Goal: Task Accomplishment & Management: Complete application form

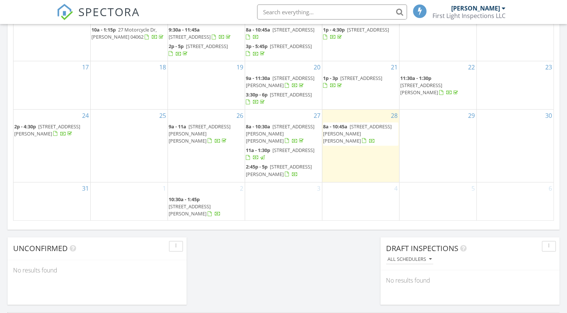
scroll to position [459, 0]
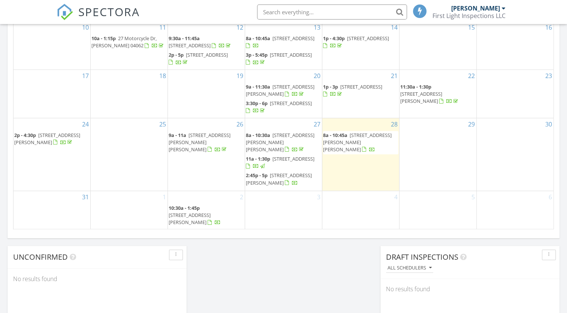
click at [274, 182] on span "538 Main St 19, Sanford 04083" at bounding box center [279, 179] width 66 height 14
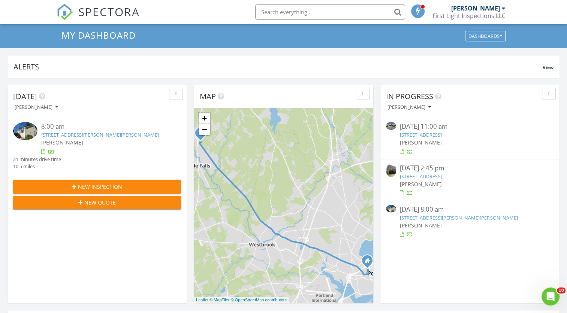
scroll to position [9, 0]
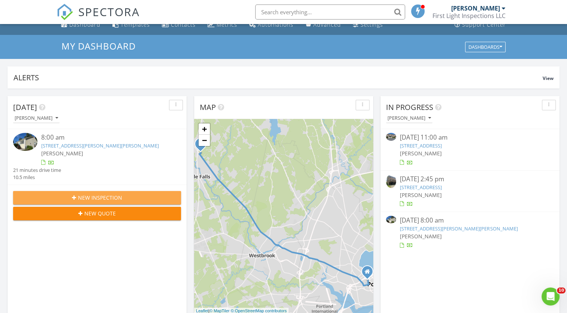
click at [130, 194] on div "New Inspection" at bounding box center [97, 197] width 156 height 8
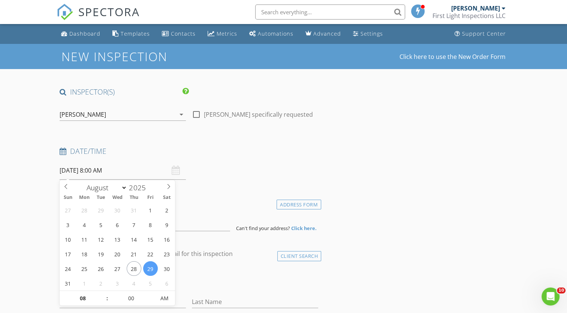
click at [78, 167] on input "08/29/2025 8:00 AM" at bounding box center [123, 170] width 126 height 18
select select "8"
click at [170, 183] on span at bounding box center [168, 185] width 13 height 10
type input "09/03/2025 8:00 AM"
type input "09"
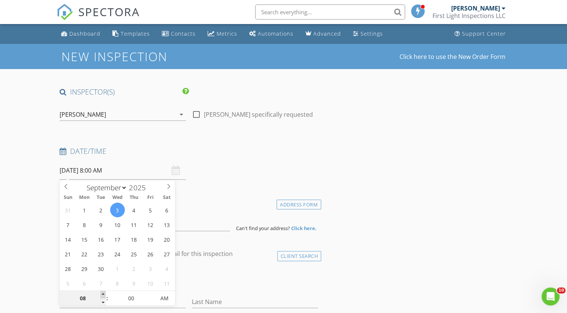
type input "09/03/2025 9:00 AM"
click at [104, 293] on span at bounding box center [102, 294] width 5 height 7
type input "10"
type input "09/03/2025 10:00 AM"
click at [104, 293] on span at bounding box center [102, 294] width 5 height 7
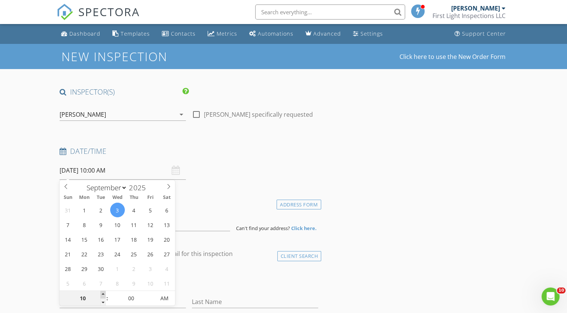
type input "11"
type input "09/03/2025 11:00 AM"
click at [104, 293] on span at bounding box center [102, 294] width 5 height 7
type input "12"
type input "09/03/2025 12:00 PM"
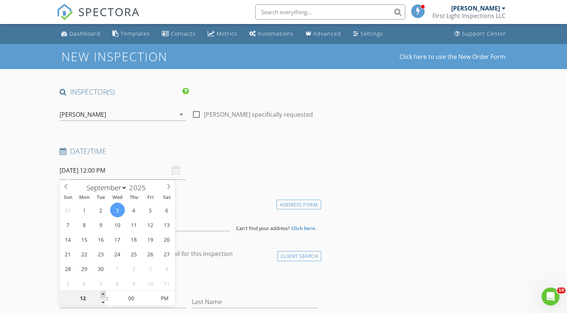
click at [104, 293] on span at bounding box center [102, 294] width 5 height 7
type input "01"
type input "[DATE] 1:00 PM"
click at [104, 293] on span at bounding box center [102, 294] width 5 height 7
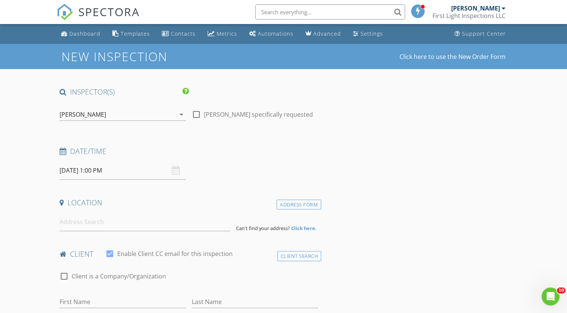
click at [121, 229] on input at bounding box center [145, 222] width 171 height 18
type input "10 E Pinnacle Rd, Bridgton, ME, USA"
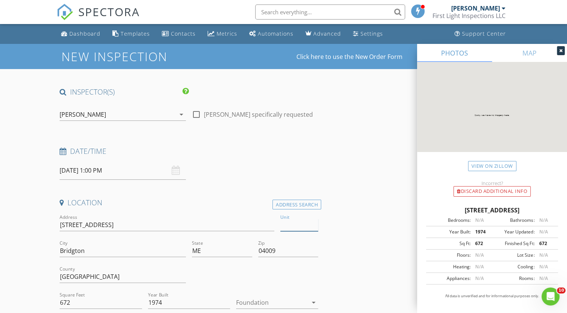
click at [287, 219] on input "Unit" at bounding box center [299, 225] width 38 height 12
type input "10"
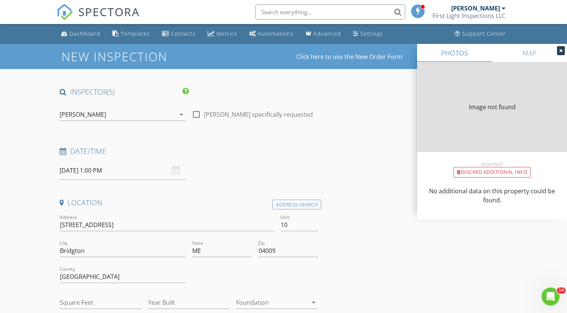
type input "672"
type input "1974"
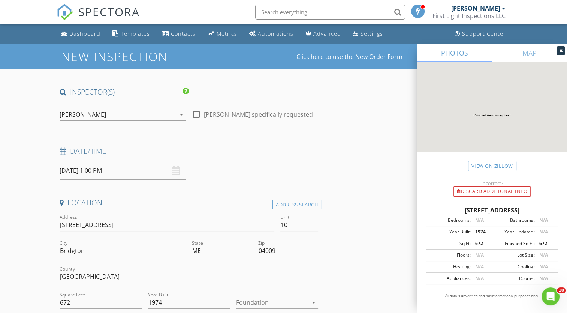
click at [563, 49] on div at bounding box center [561, 50] width 8 height 9
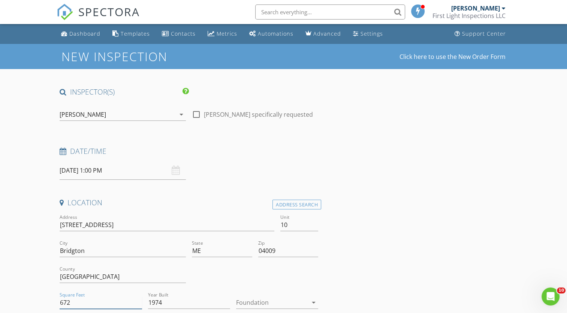
click at [67, 302] on input "672" at bounding box center [101, 302] width 82 height 12
click at [70, 302] on input "672" at bounding box center [101, 302] width 82 height 12
type input "6"
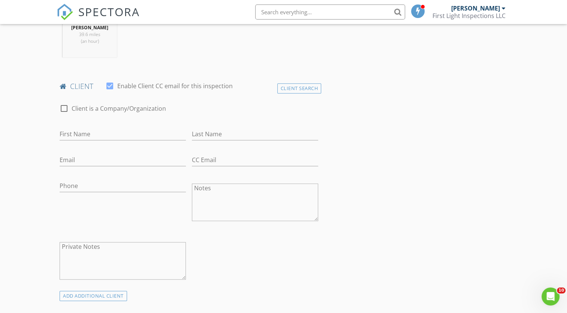
scroll to position [328, 0]
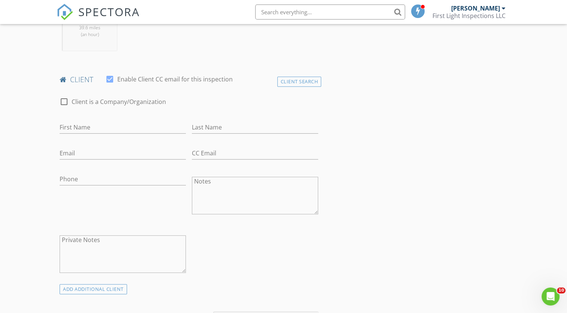
type input "2005"
click at [130, 121] on input "First Name" at bounding box center [123, 127] width 126 height 12
click at [94, 147] on input "Email" at bounding box center [123, 153] width 126 height 12
paste input "[PERSON_NAME][EMAIL_ADDRESS][DOMAIN_NAME]"
type input "[PERSON_NAME][EMAIL_ADDRESS][DOMAIN_NAME]"
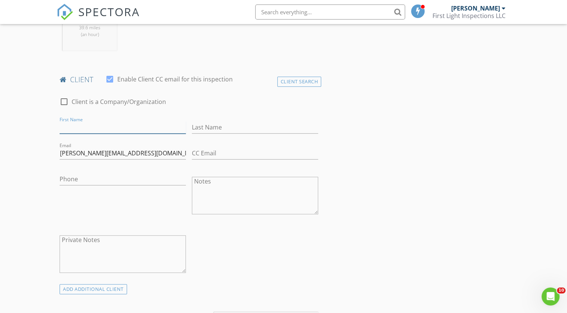
click at [93, 126] on input "First Name" at bounding box center [123, 127] width 126 height 12
type input "[PERSON_NAME]"
click at [82, 176] on input "Phone" at bounding box center [123, 179] width 126 height 12
paste input "[PHONE_NUMBER]"
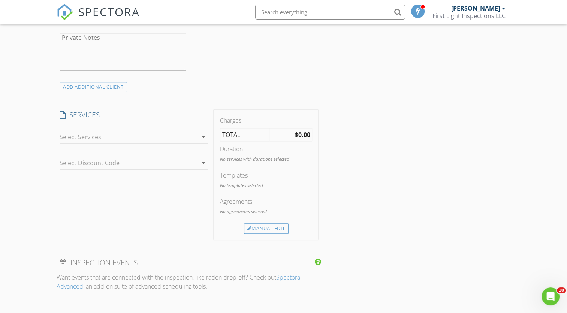
scroll to position [535, 0]
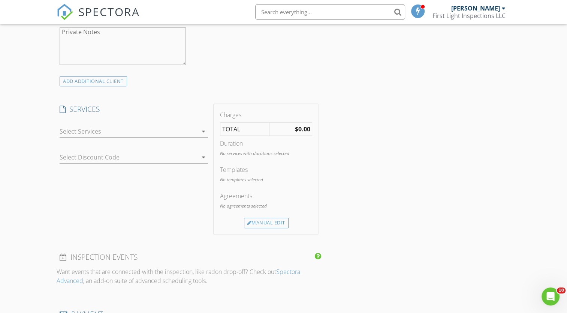
type input "[PHONE_NUMBER]"
click at [180, 128] on div at bounding box center [129, 131] width 138 height 12
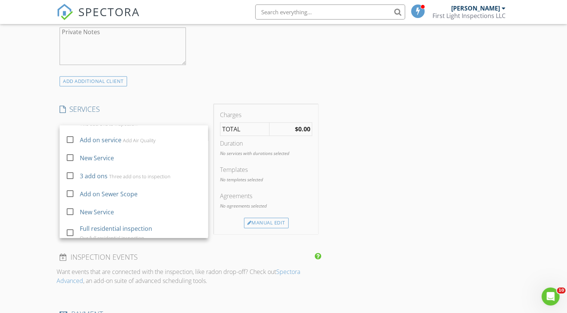
scroll to position [277, 0]
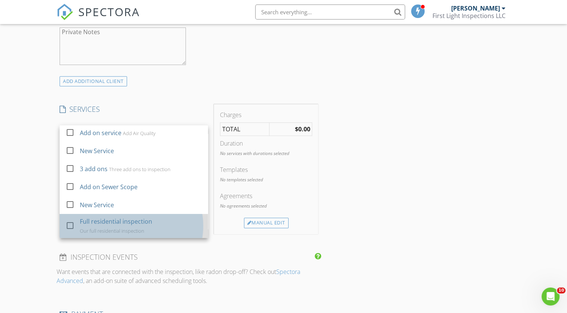
click at [133, 228] on div "Our full residential inspection" at bounding box center [112, 231] width 64 height 6
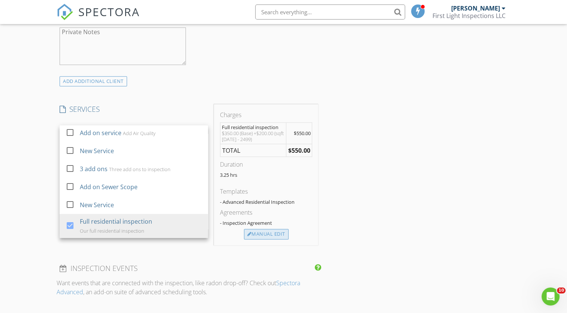
click at [267, 232] on div "Manual Edit" at bounding box center [266, 234] width 45 height 10
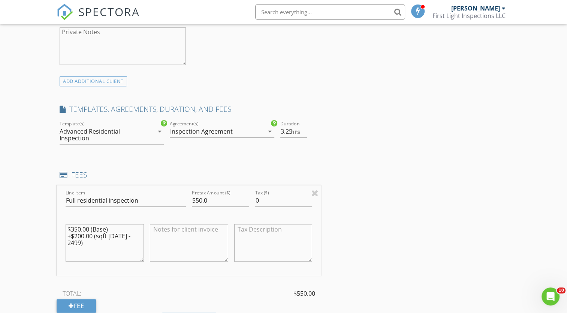
click at [156, 130] on icon "arrow_drop_down" at bounding box center [159, 131] width 9 height 9
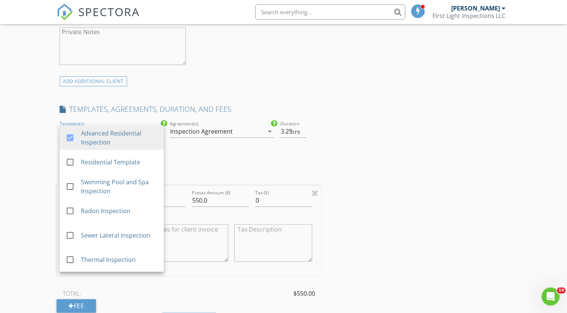
click at [207, 128] on div "Inspection Agreement" at bounding box center [201, 131] width 63 height 7
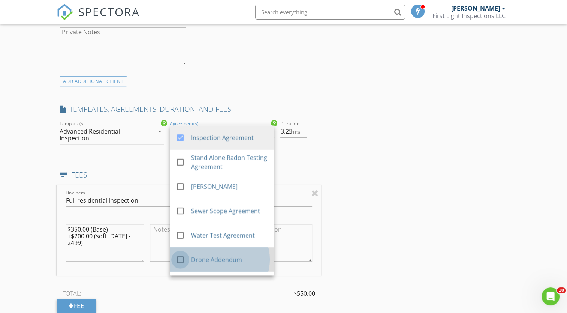
click at [183, 254] on div at bounding box center [180, 259] width 13 height 13
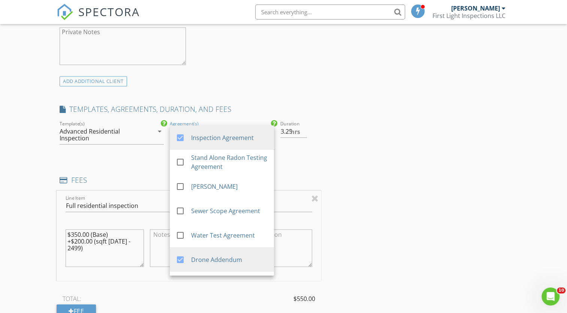
click at [484, 209] on div "INSPECTOR(S) check_box Nathan Belcher PRIMARY Nathan Belcher arrow_drop_down ch…" at bounding box center [284, 213] width 454 height 1323
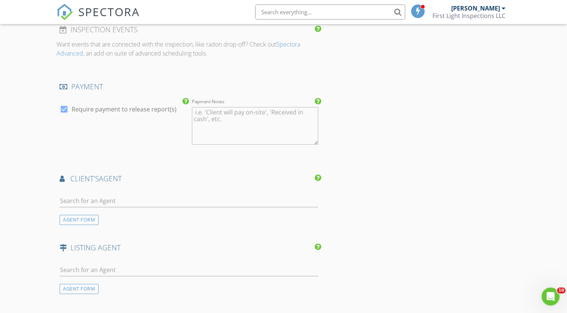
scroll to position [863, 0]
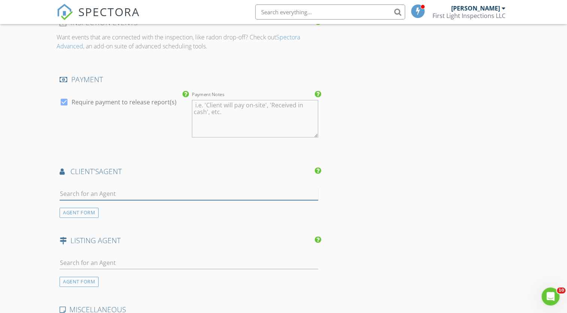
click at [81, 198] on input "text" at bounding box center [189, 193] width 259 height 12
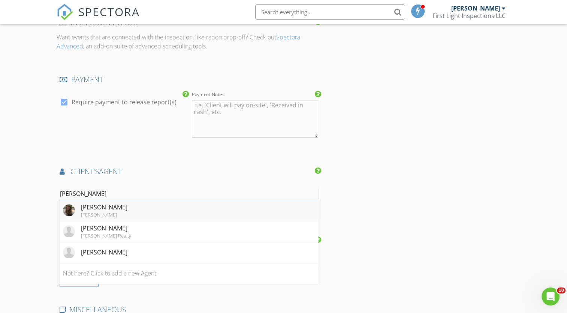
type input "heid"
click at [96, 207] on div "[PERSON_NAME]" at bounding box center [104, 206] width 46 height 9
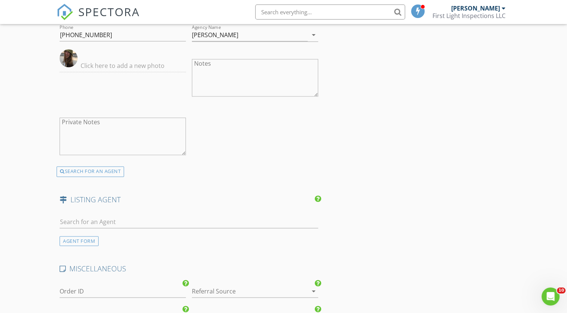
scroll to position [1104, 0]
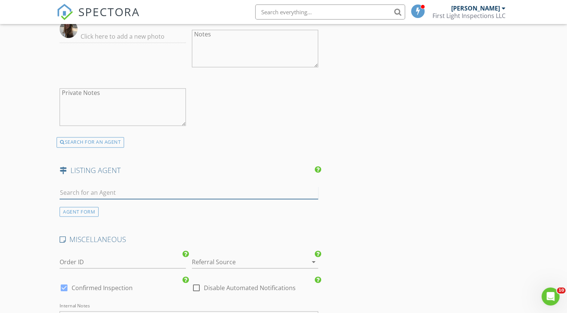
click at [92, 193] on input "text" at bounding box center [189, 192] width 259 height 12
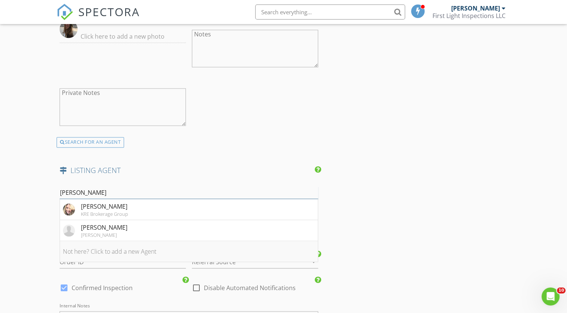
type input "daniel"
click at [127, 250] on li "Not here? Click to add a new Agent" at bounding box center [189, 251] width 258 height 21
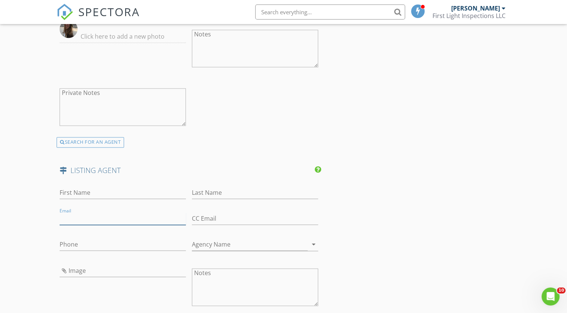
click at [76, 214] on input "Email" at bounding box center [123, 218] width 126 height 12
paste input "[PERSON_NAME][EMAIL_ADDRESS][DOMAIN_NAME]"
type input "[PERSON_NAME][EMAIL_ADDRESS][DOMAIN_NAME]"
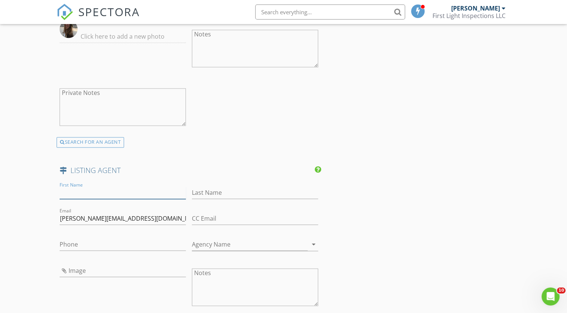
click at [86, 190] on input "First Name" at bounding box center [123, 192] width 126 height 12
type input "Daniel"
type input "Hickman"
click at [93, 240] on input "Phone" at bounding box center [123, 244] width 126 height 12
paste input "[PHONE_NUMBER]"
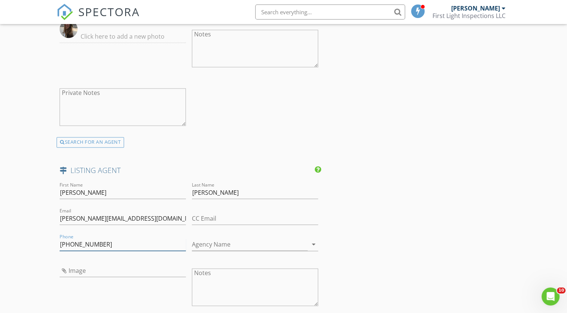
type input "[PHONE_NUMBER]"
click at [213, 241] on input "Agency Name" at bounding box center [250, 244] width 116 height 12
type input "Heritage Real Estate"
click at [119, 242] on input "[PHONE_NUMBER]" at bounding box center [123, 244] width 126 height 12
click at [88, 271] on input "Image" at bounding box center [123, 270] width 126 height 12
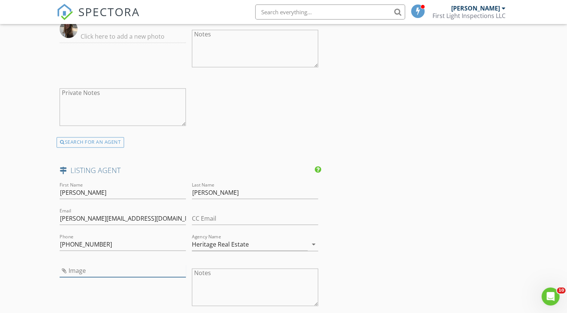
type input "20230414153237099684000000.jpg"
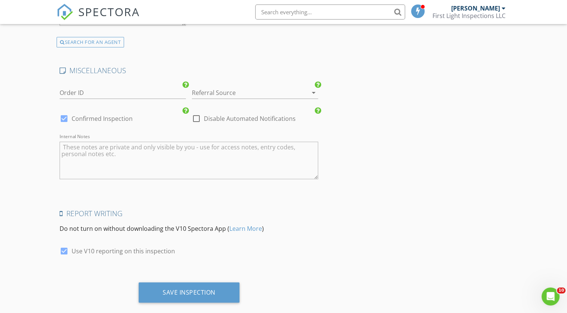
scroll to position [1452, 0]
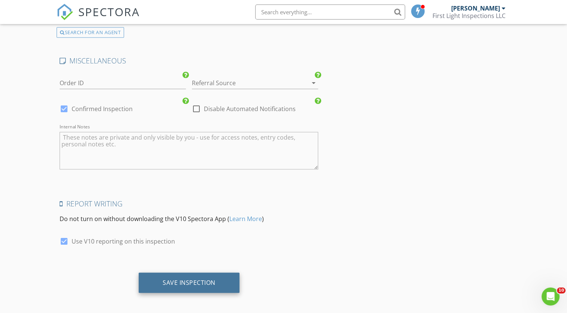
click at [193, 279] on div "Save Inspection" at bounding box center [189, 282] width 53 height 7
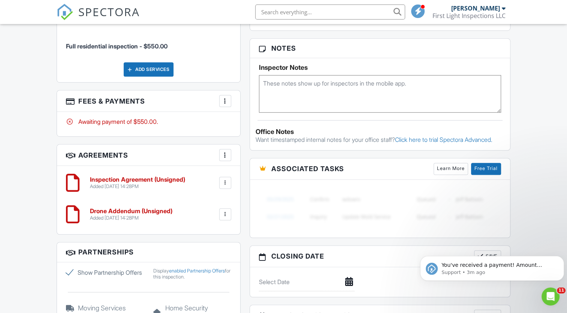
scroll to position [464, 0]
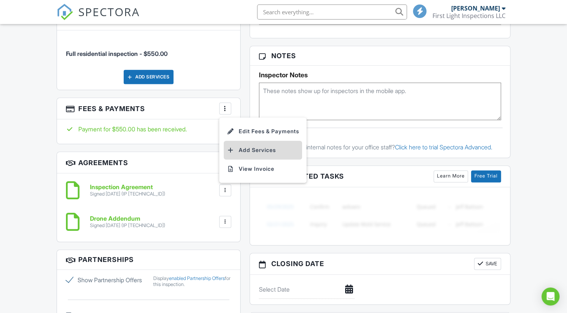
click at [251, 150] on li "Add Services" at bounding box center [263, 150] width 78 height 19
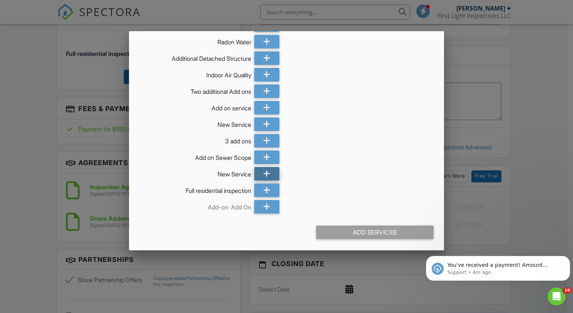
click at [260, 174] on div at bounding box center [266, 173] width 25 height 13
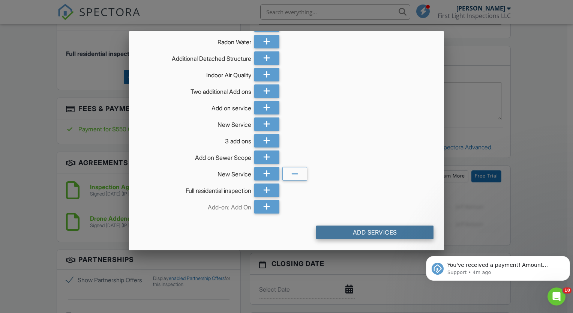
click at [347, 230] on div "Add Services" at bounding box center [374, 231] width 117 height 13
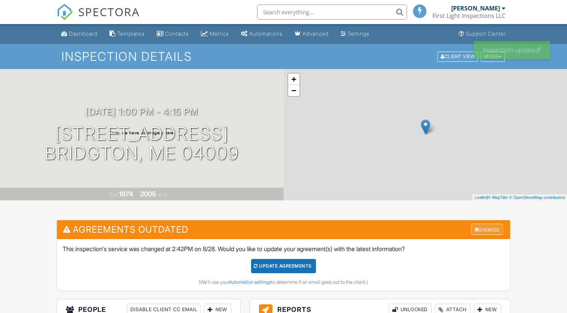
click at [475, 234] on div "Dismiss" at bounding box center [487, 229] width 32 height 12
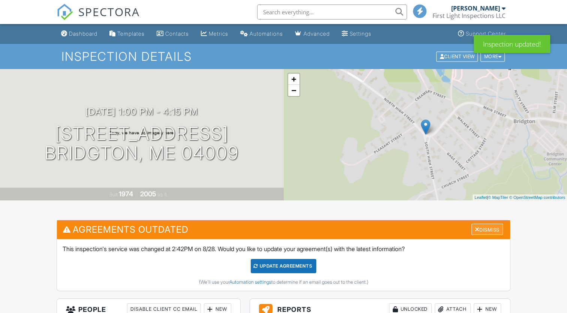
click at [475, 303] on div "New" at bounding box center [487, 309] width 27 height 12
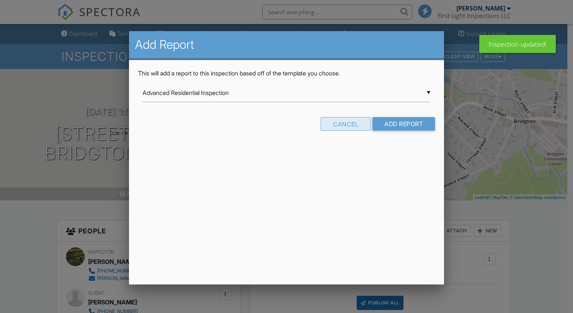
click at [360, 125] on div "Cancel" at bounding box center [346, 123] width 50 height 13
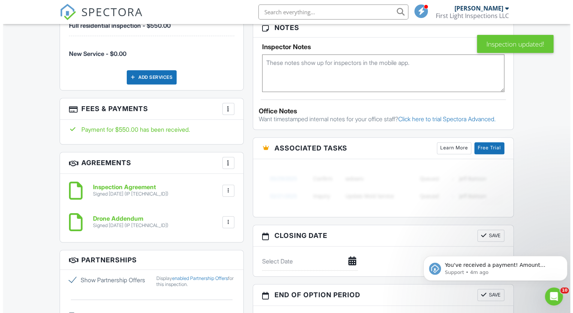
scroll to position [487, 0]
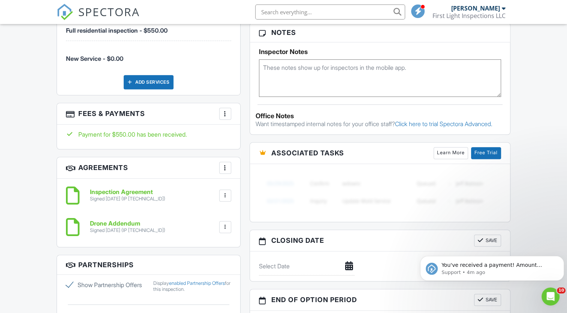
click at [228, 113] on div at bounding box center [225, 113] width 7 height 7
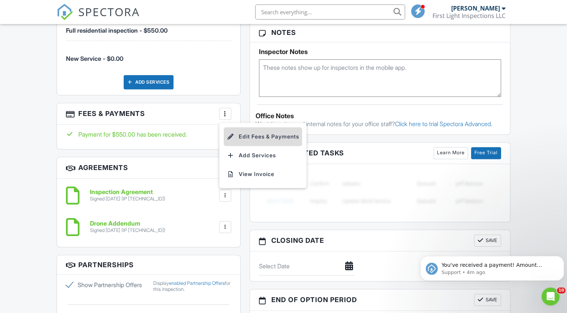
click at [247, 130] on li "Edit Fees & Payments" at bounding box center [263, 136] width 78 height 19
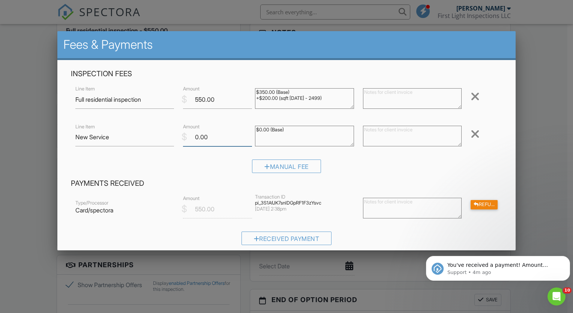
click at [197, 136] on input "0.00" at bounding box center [217, 137] width 69 height 18
type input "175.00"
click at [123, 135] on input "New Service" at bounding box center [124, 137] width 99 height 18
type input "N"
type input "Radon Air"
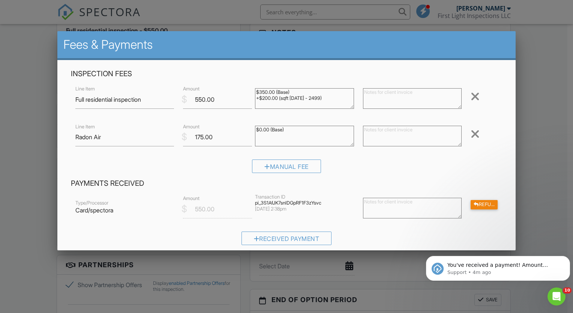
click at [259, 130] on textarea "$0.00 (Base)" at bounding box center [304, 136] width 99 height 21
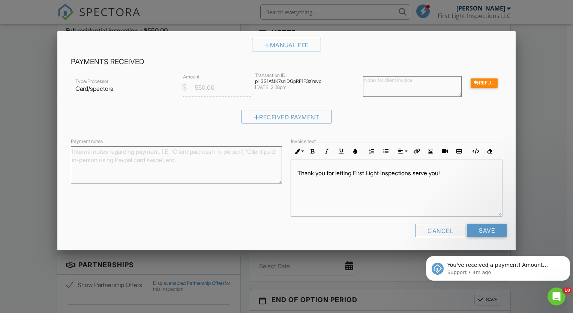
scroll to position [123, 0]
type textarea "$175.00 (Base)"
click at [484, 225] on input "Save" at bounding box center [487, 228] width 40 height 13
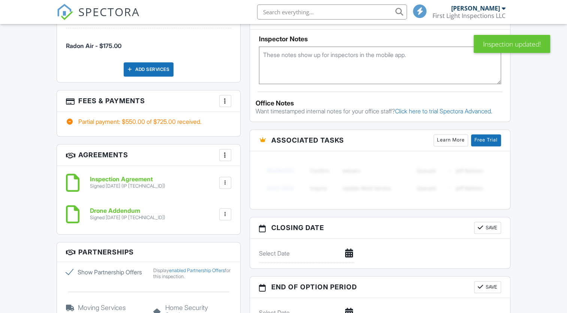
scroll to position [499, 0]
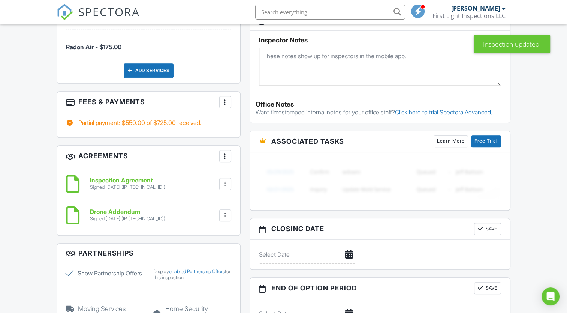
click at [227, 150] on div "More" at bounding box center [225, 156] width 12 height 12
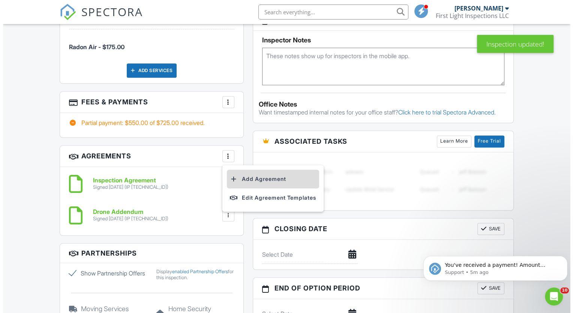
scroll to position [0, 0]
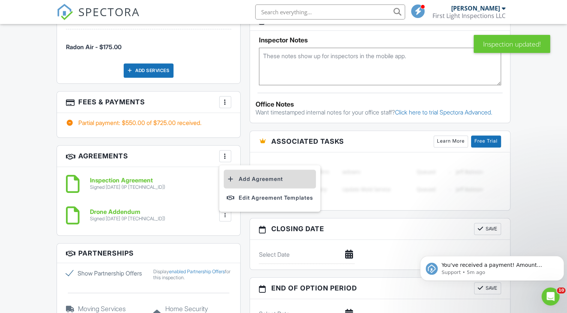
click at [247, 182] on li "Add Agreement" at bounding box center [270, 178] width 92 height 19
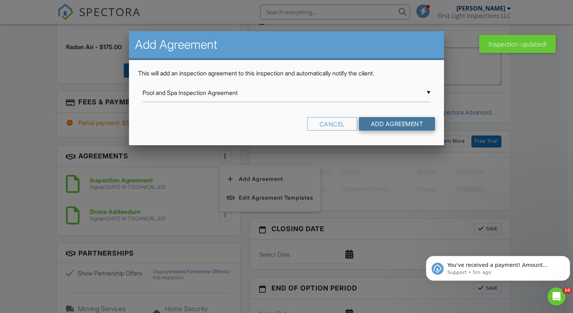
click at [390, 122] on input "Add Agreement" at bounding box center [397, 123] width 76 height 13
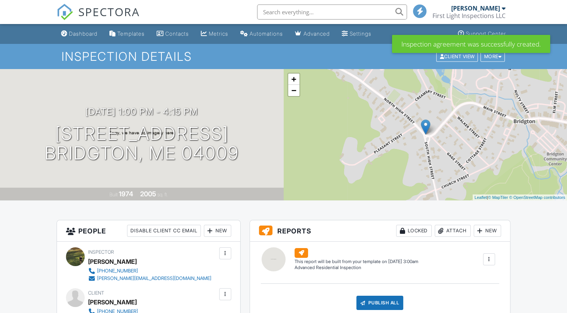
scroll to position [644, 0]
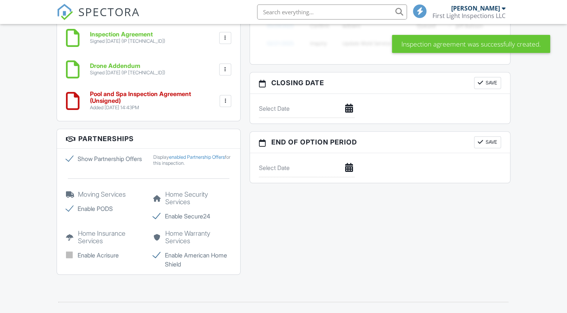
click at [225, 100] on div at bounding box center [225, 100] width 7 height 7
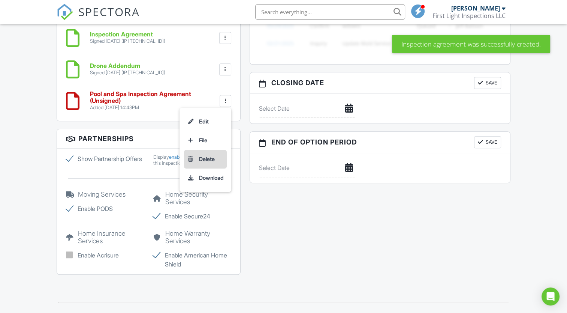
click at [204, 156] on li "Delete" at bounding box center [205, 159] width 43 height 19
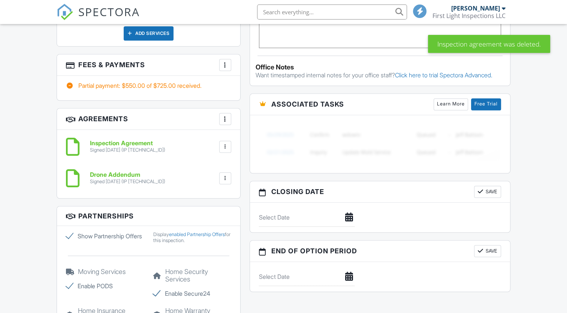
click at [220, 116] on div "More" at bounding box center [225, 119] width 12 height 12
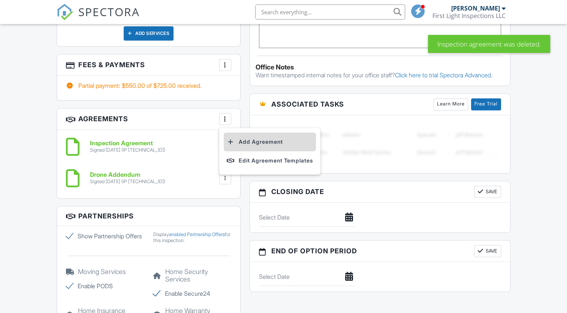
click at [253, 139] on li "Add Agreement" at bounding box center [270, 141] width 92 height 19
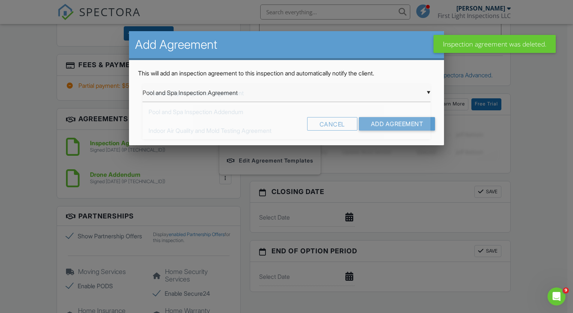
click at [330, 93] on div "▼ Pool and Spa Inspection Agreement Pool and Spa Inspection Agreement Pool and …" at bounding box center [286, 93] width 288 height 18
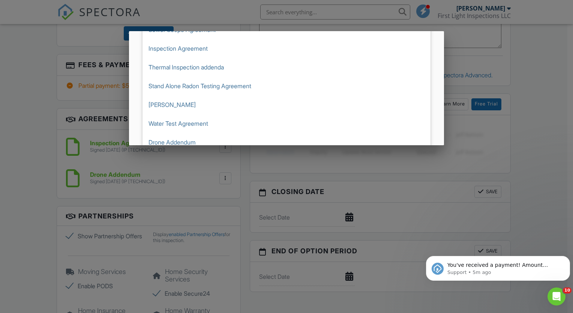
scroll to position [121, 0]
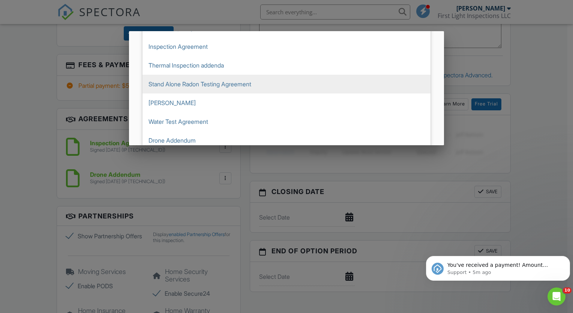
click at [250, 87] on span "Stand Alone Radon Testing Agreement" at bounding box center [286, 84] width 288 height 19
type input "Stand Alone Radon Testing Agreement"
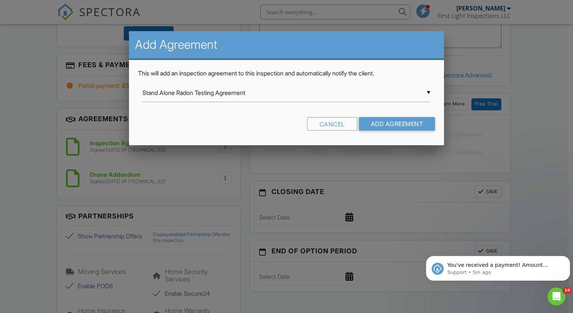
scroll to position [0, 0]
click at [381, 126] on input "Add Agreement" at bounding box center [397, 123] width 76 height 13
